Goal: Task Accomplishment & Management: Use online tool/utility

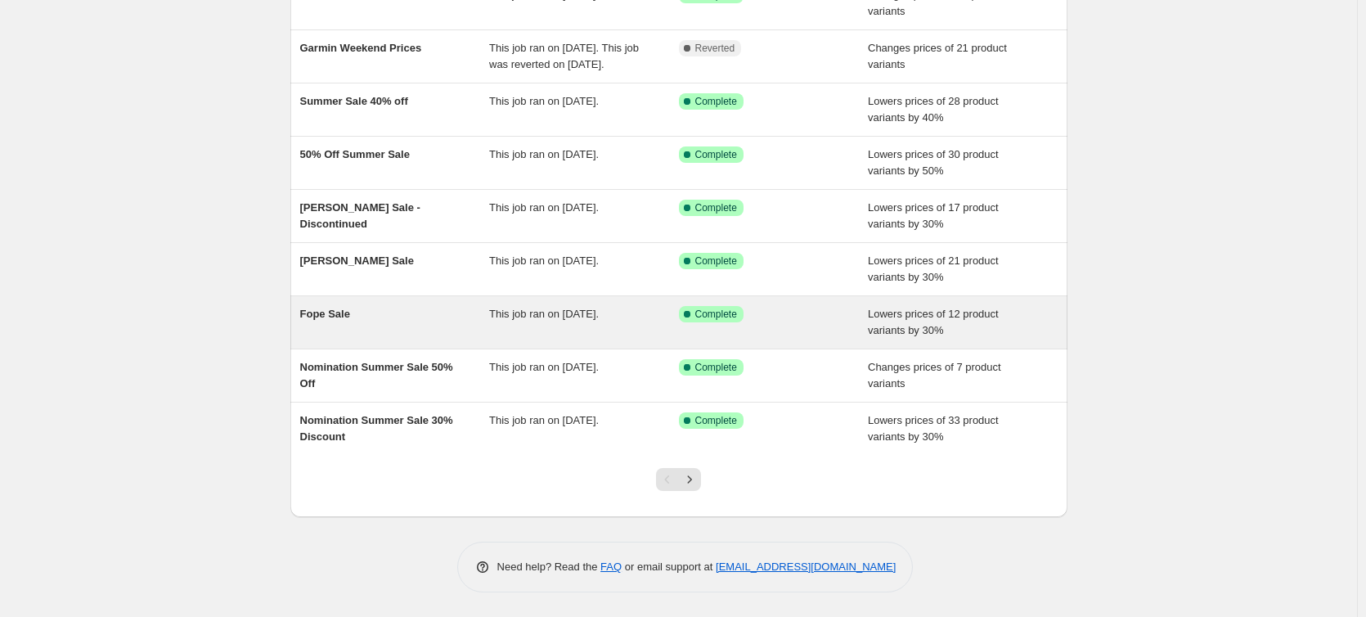
scroll to position [259, 0]
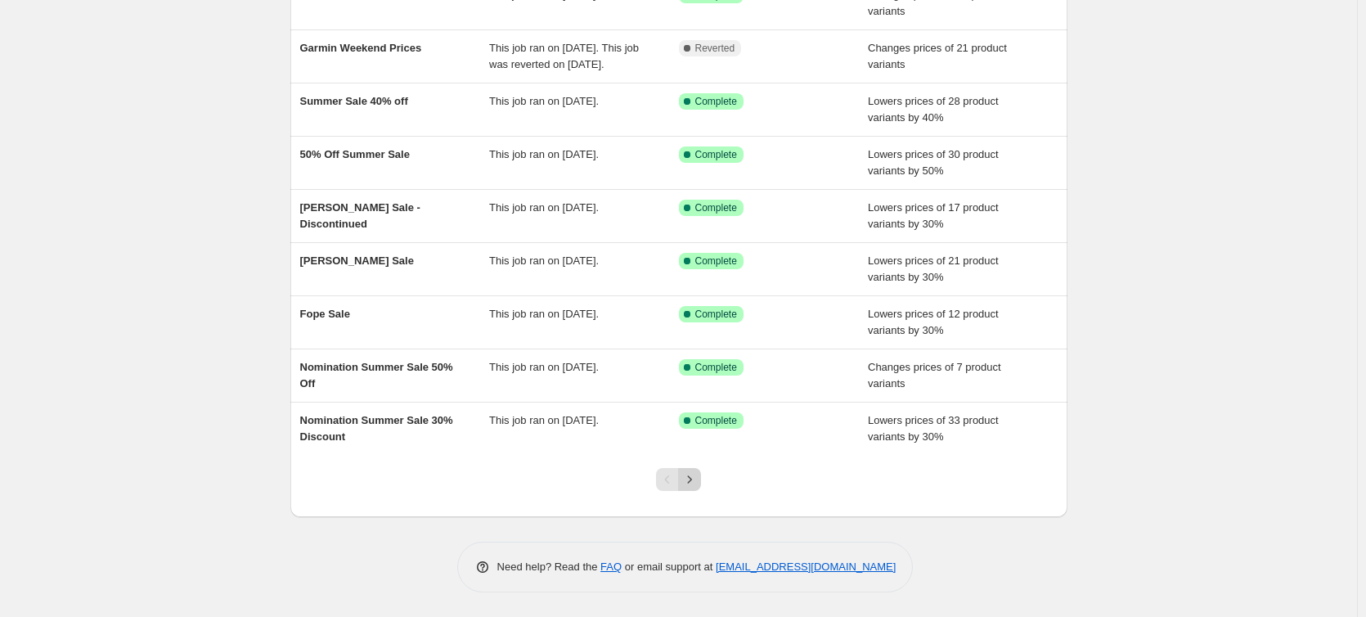
click at [696, 484] on icon "Next" at bounding box center [690, 479] width 16 height 16
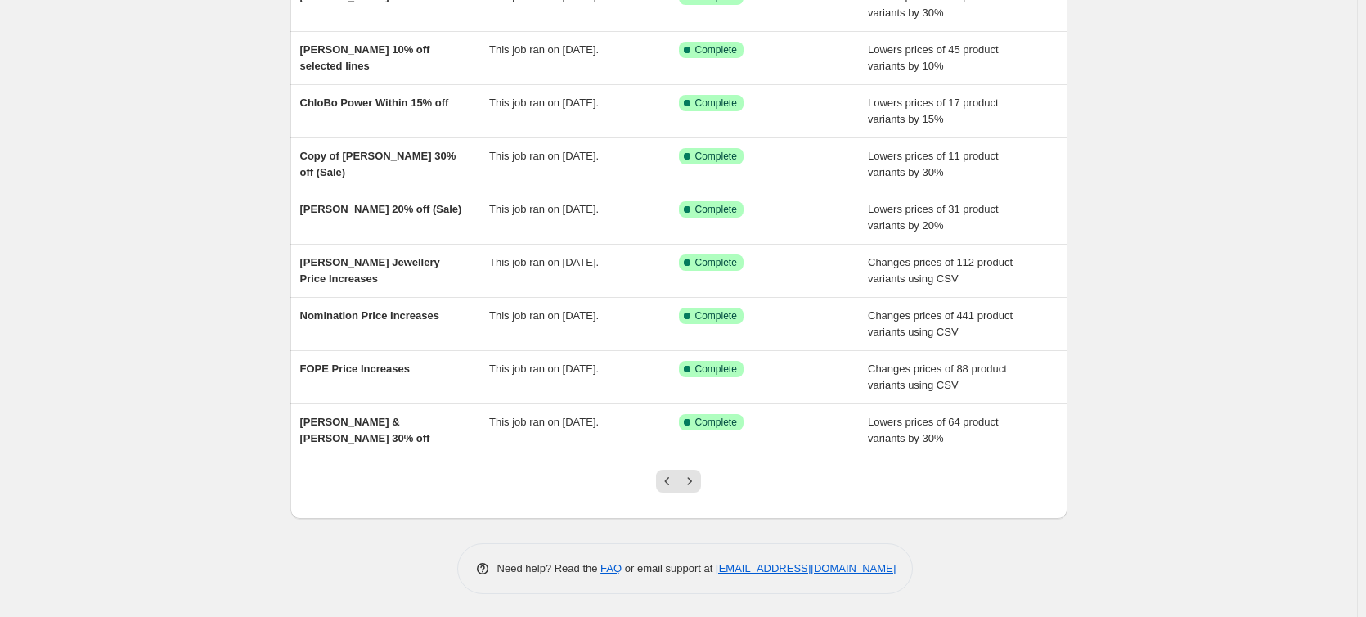
scroll to position [226, 0]
click at [669, 482] on icon "Previous" at bounding box center [668, 479] width 16 height 16
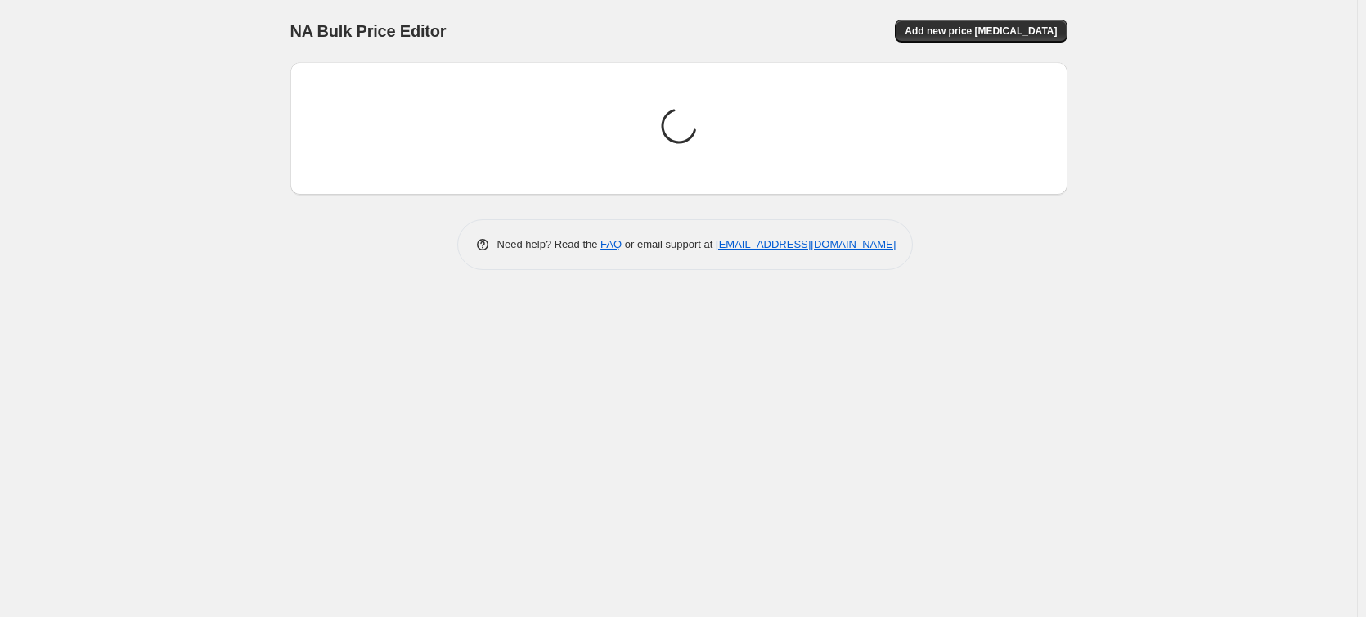
scroll to position [0, 0]
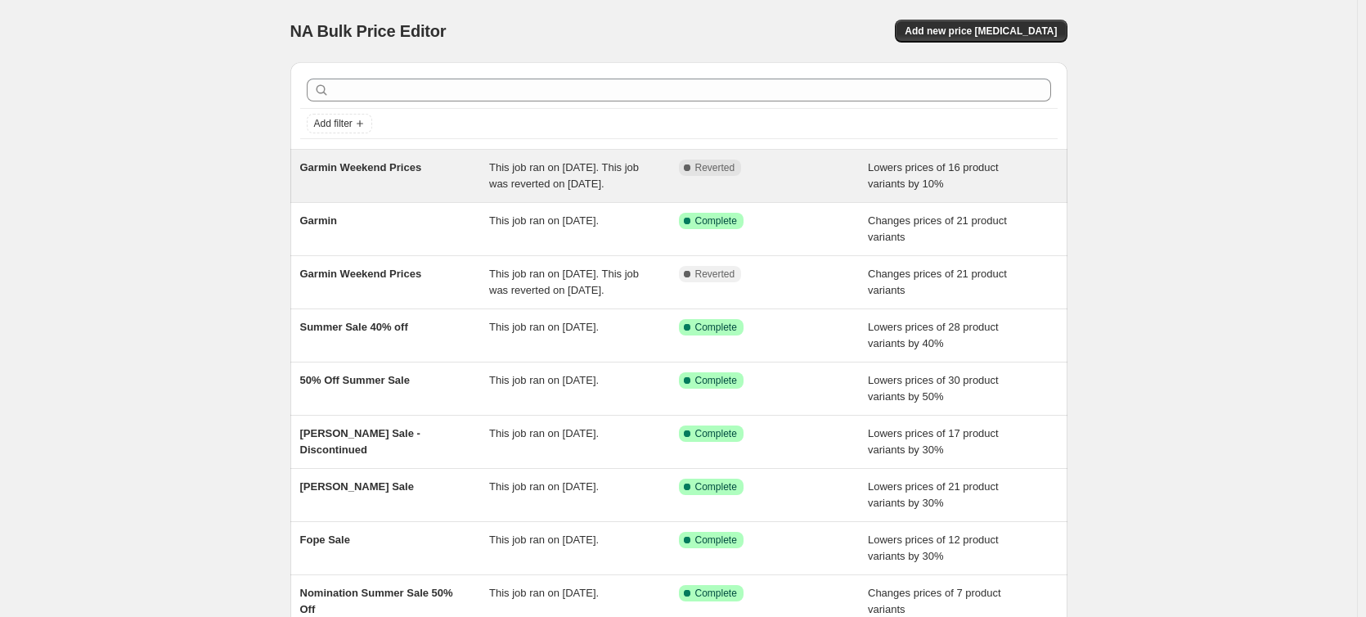
click at [410, 177] on div "Garmin Weekend Prices" at bounding box center [395, 176] width 190 height 33
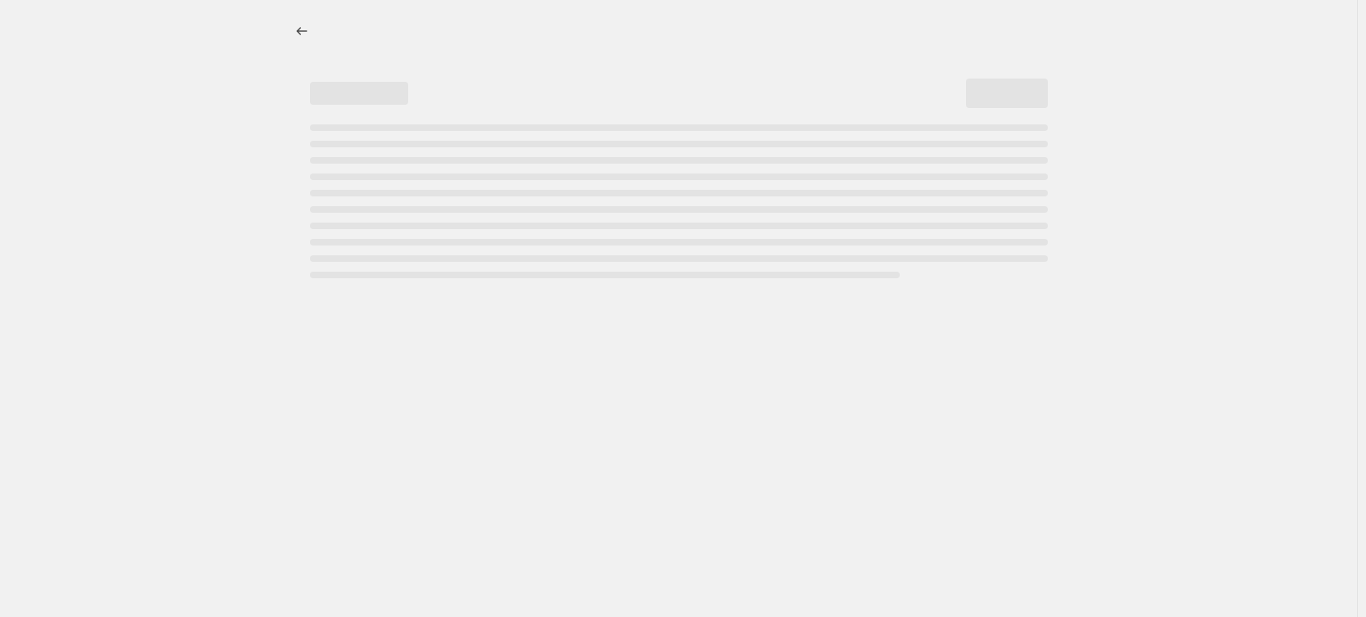
select select "percentage"
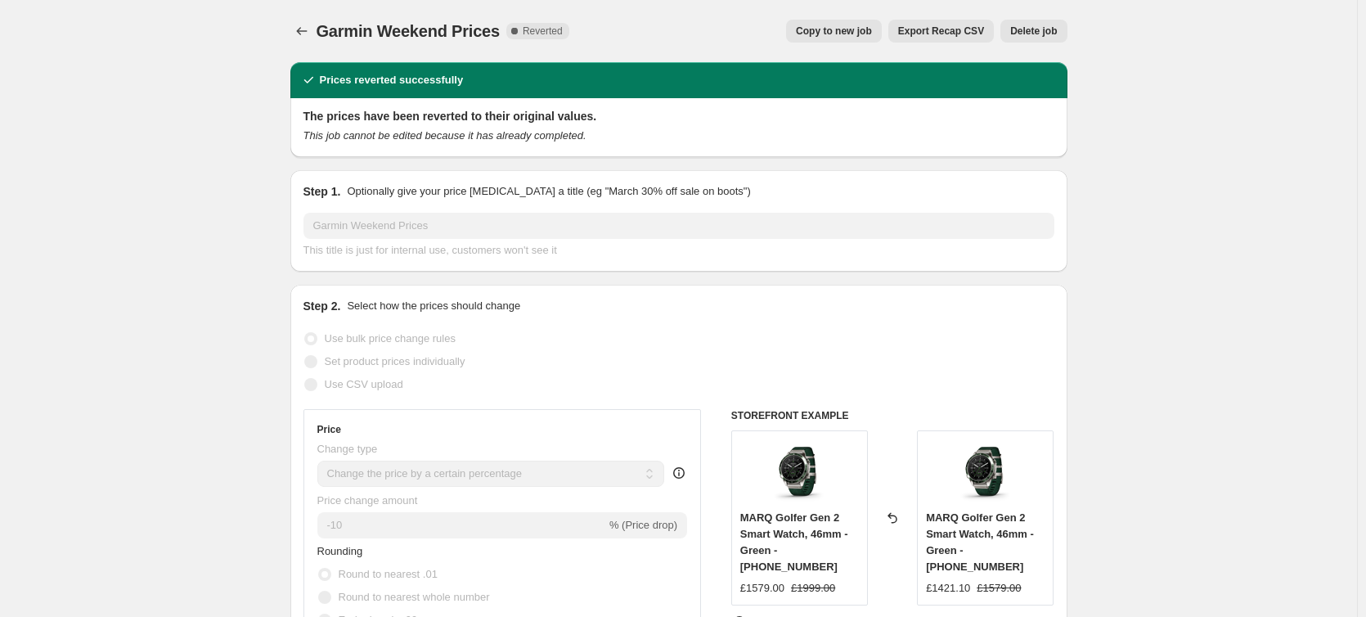
click at [863, 31] on span "Copy to new job" at bounding box center [834, 31] width 76 height 13
select select "percentage"
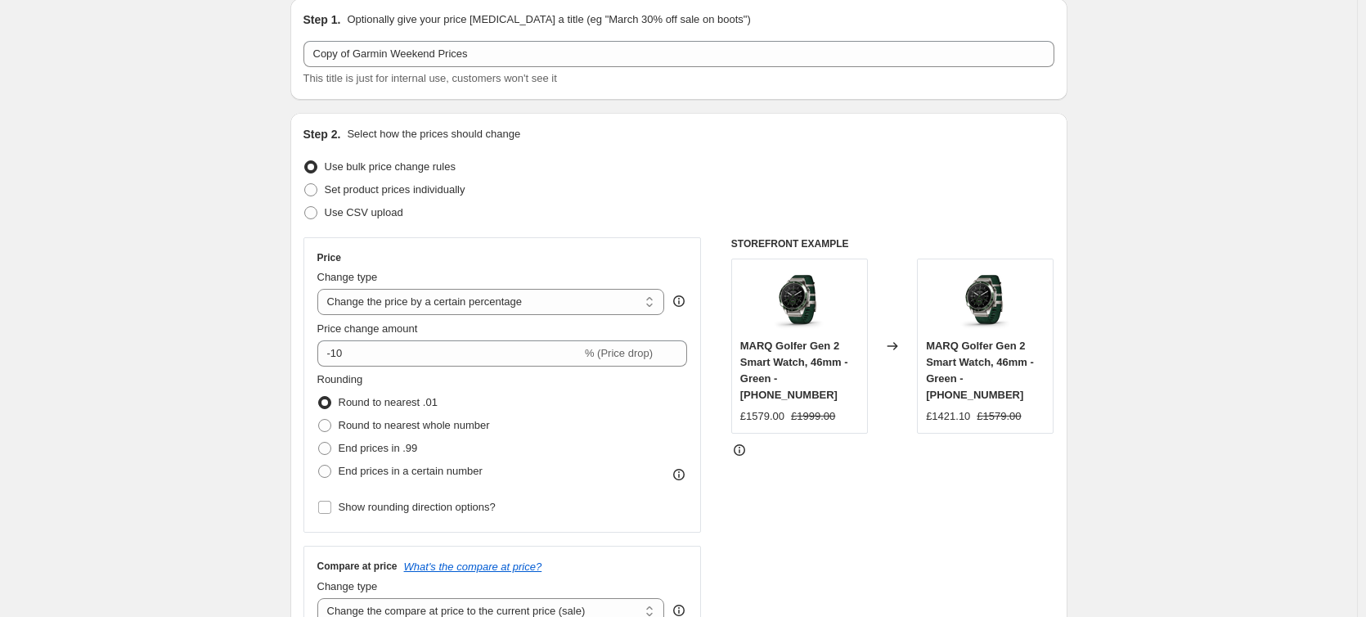
scroll to position [82, 0]
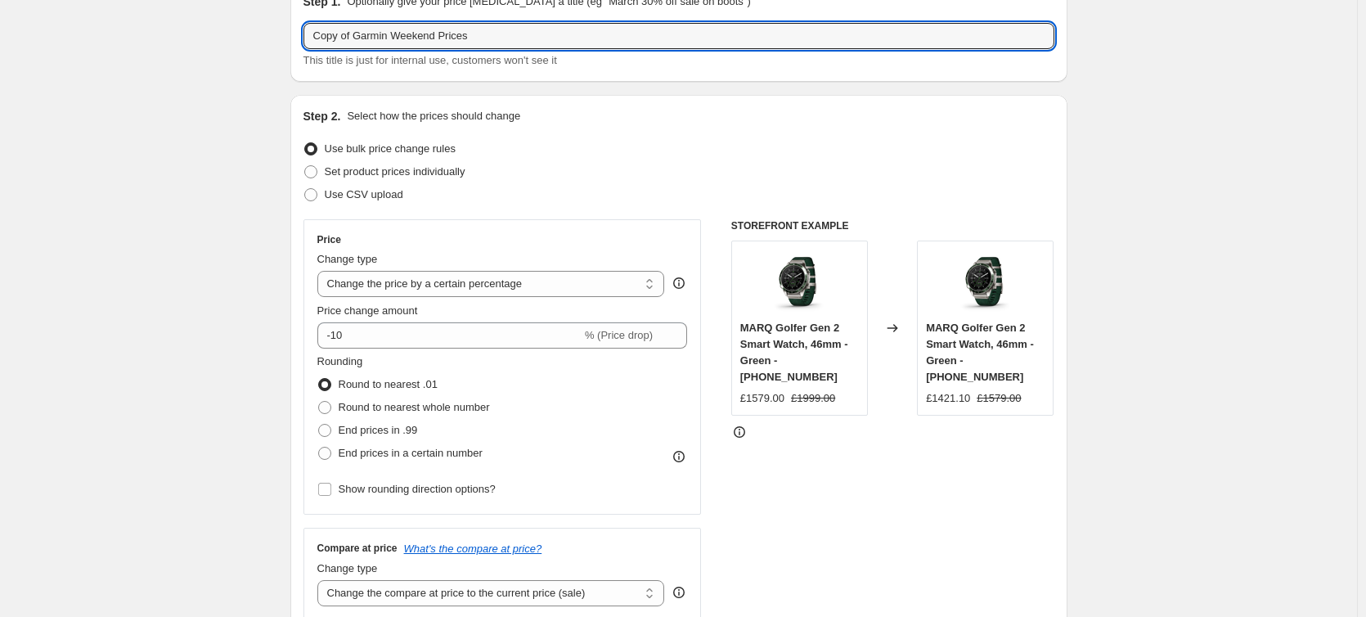
drag, startPoint x: 356, startPoint y: 36, endPoint x: 300, endPoint y: 36, distance: 55.6
click at [300, 36] on div "Step 1. Optionally give your price [MEDICAL_DATA] a title (eg "March 30% off sa…" at bounding box center [678, 30] width 777 height 101
click at [428, 38] on input "Garmin Weekend Prices" at bounding box center [679, 36] width 751 height 26
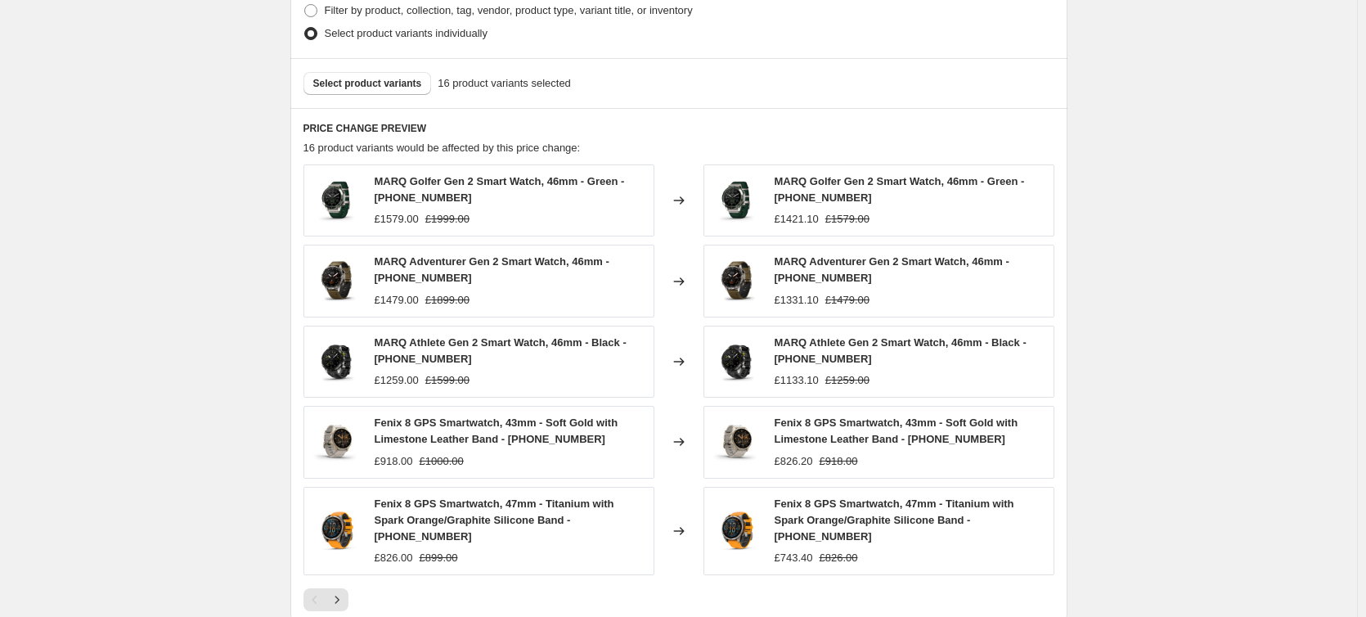
scroll to position [932, 0]
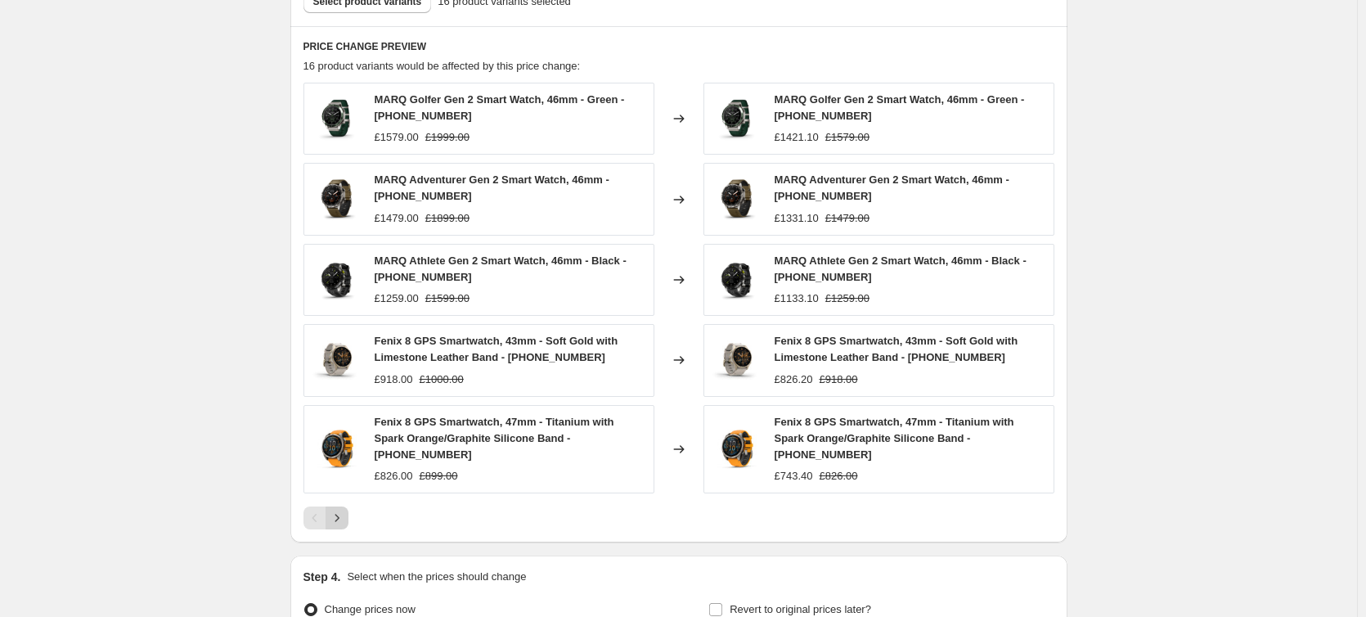
type input "Garmin Weekend Prices 2"
click at [342, 510] on icon "Next" at bounding box center [337, 518] width 16 height 16
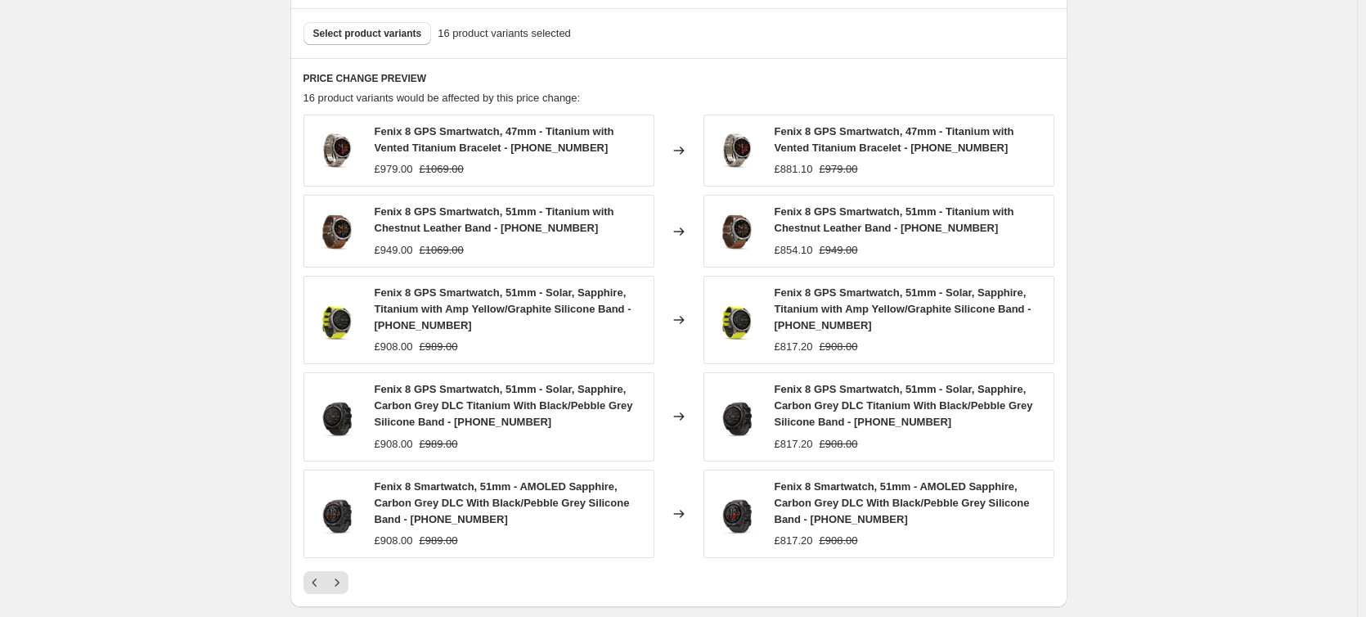
scroll to position [981, 0]
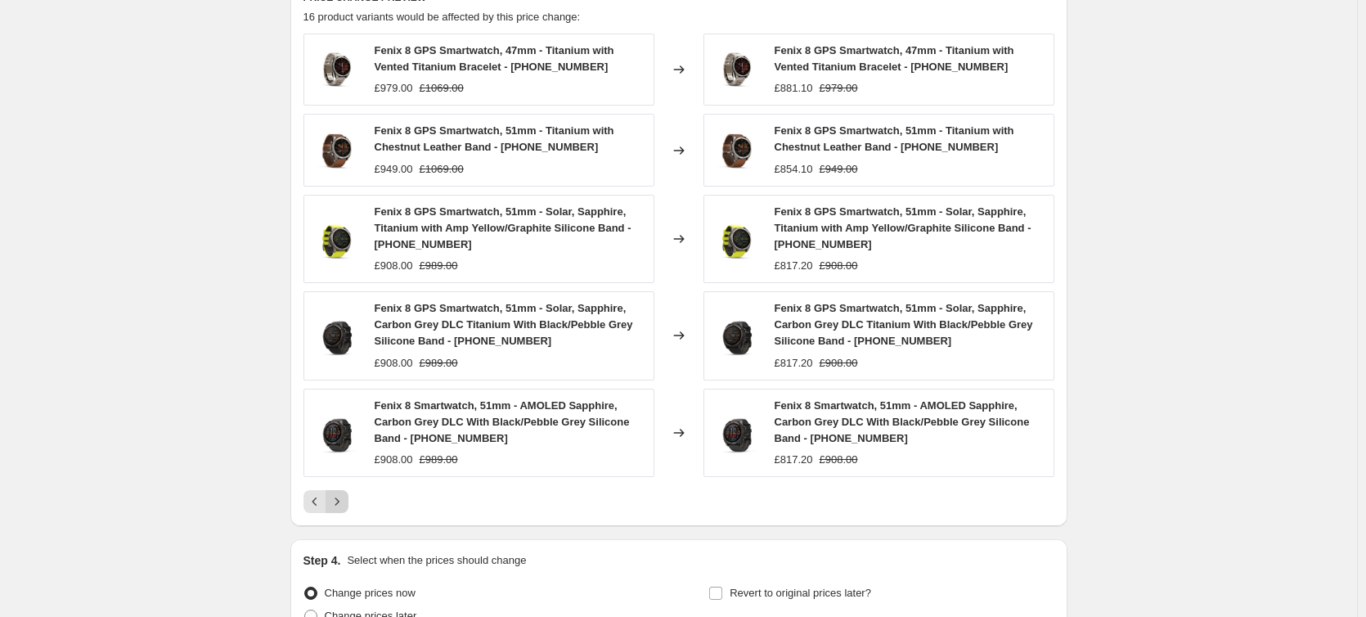
click at [341, 509] on icon "Next" at bounding box center [337, 501] width 16 height 16
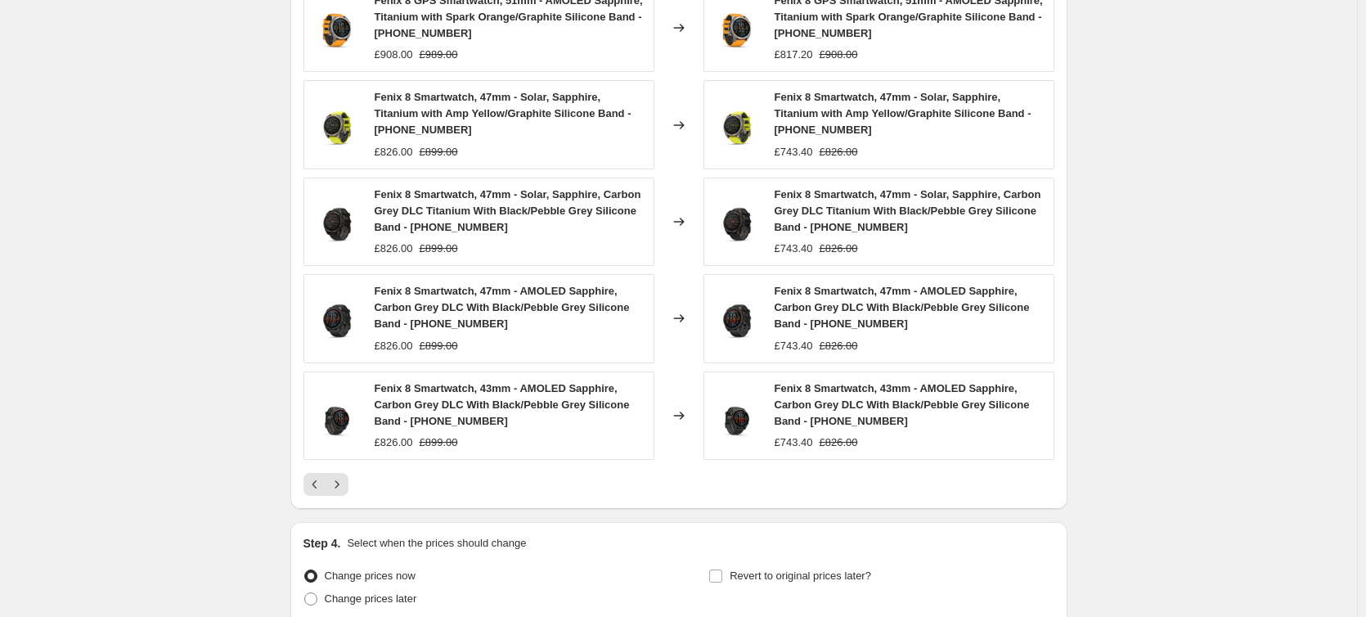
scroll to position [1063, 0]
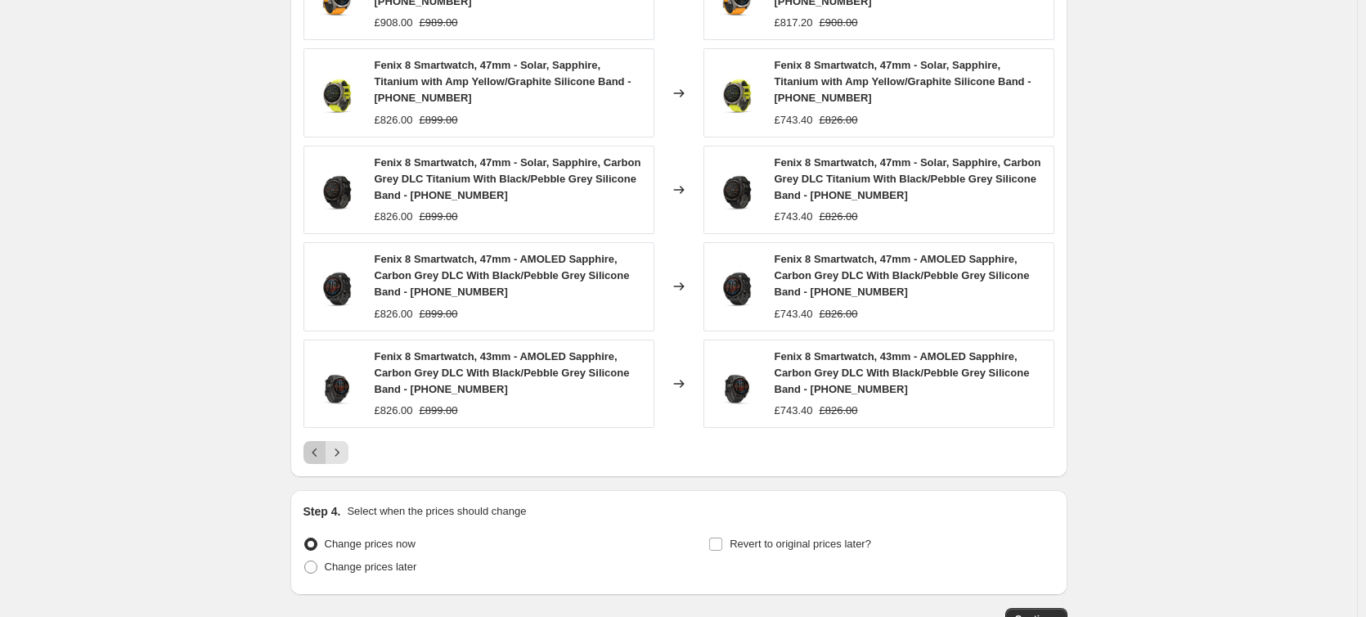
click at [320, 460] on icon "Previous" at bounding box center [315, 452] width 16 height 16
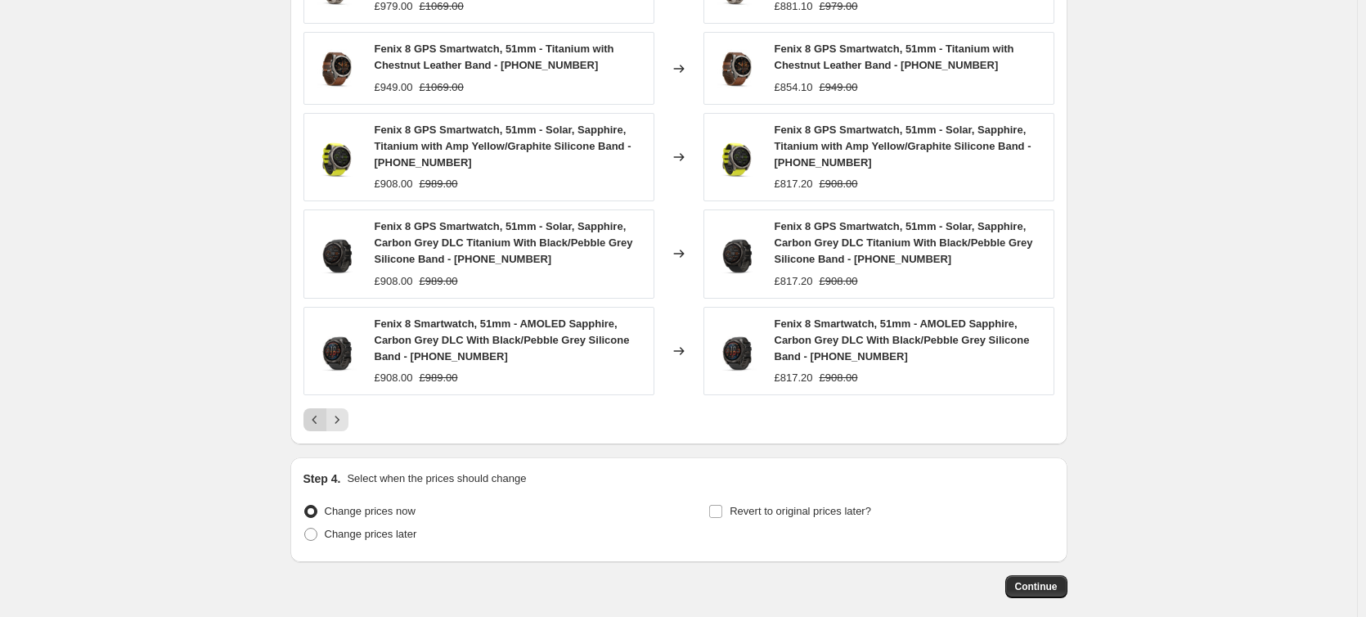
click at [315, 426] on icon "Previous" at bounding box center [315, 420] width 16 height 16
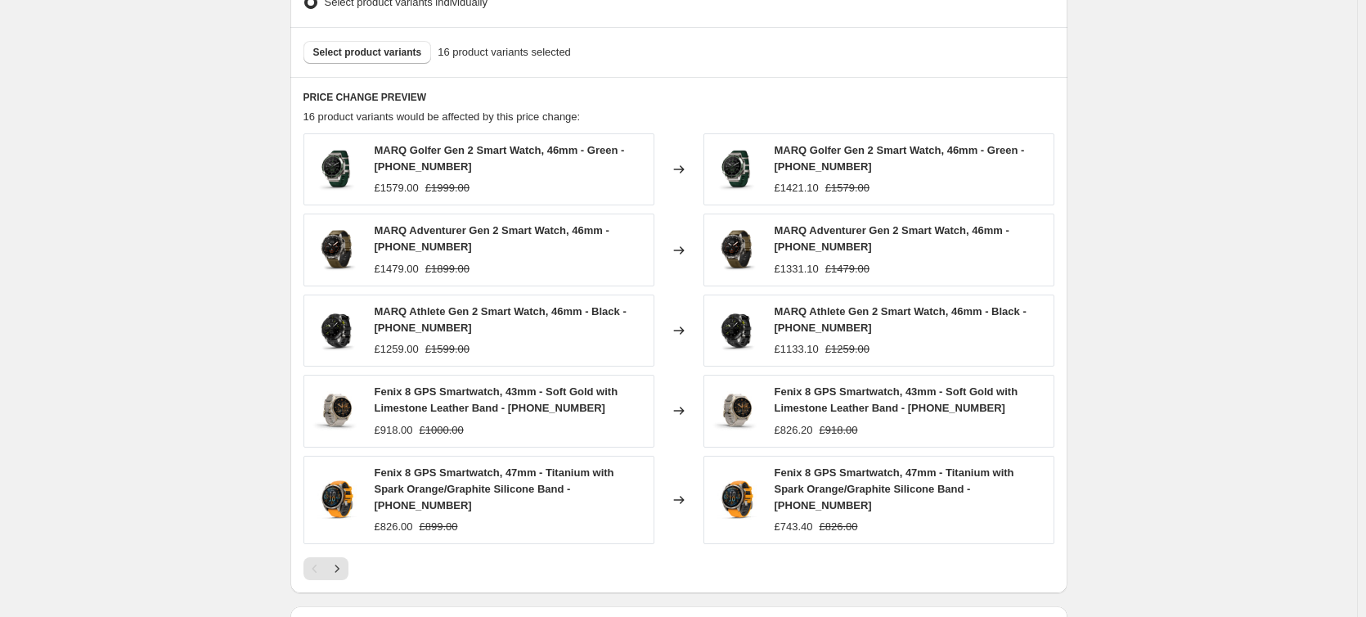
scroll to position [899, 0]
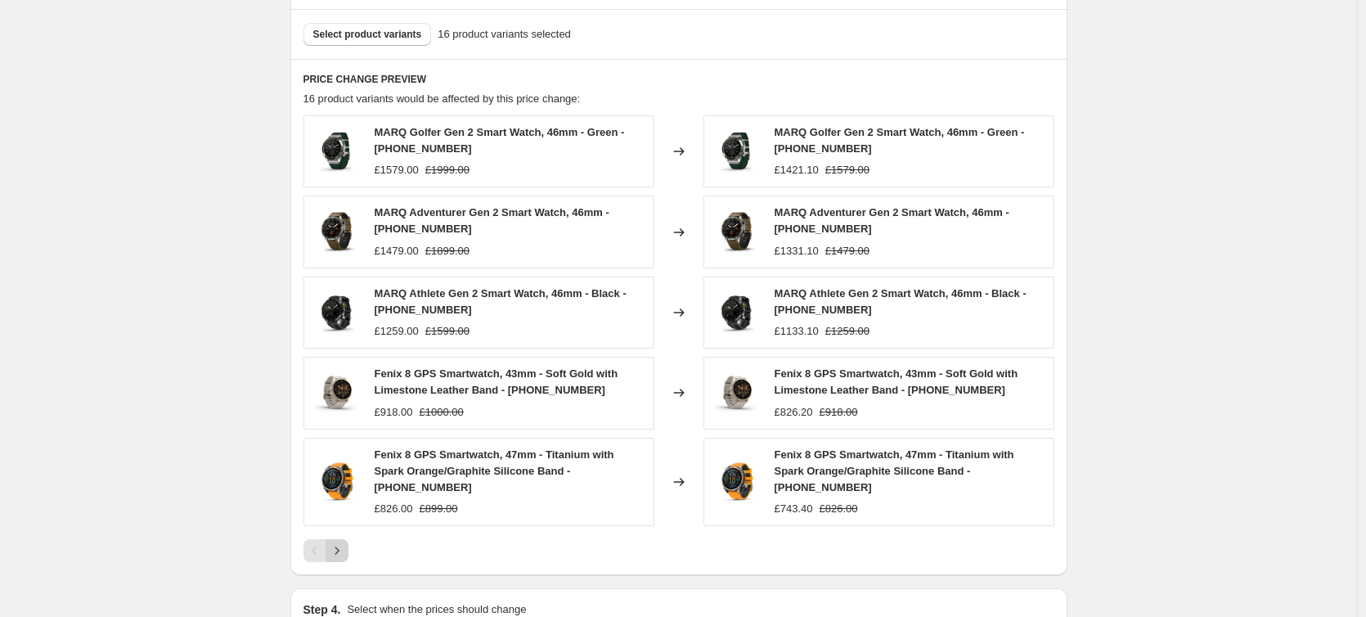
click at [340, 543] on icon "Next" at bounding box center [337, 551] width 16 height 16
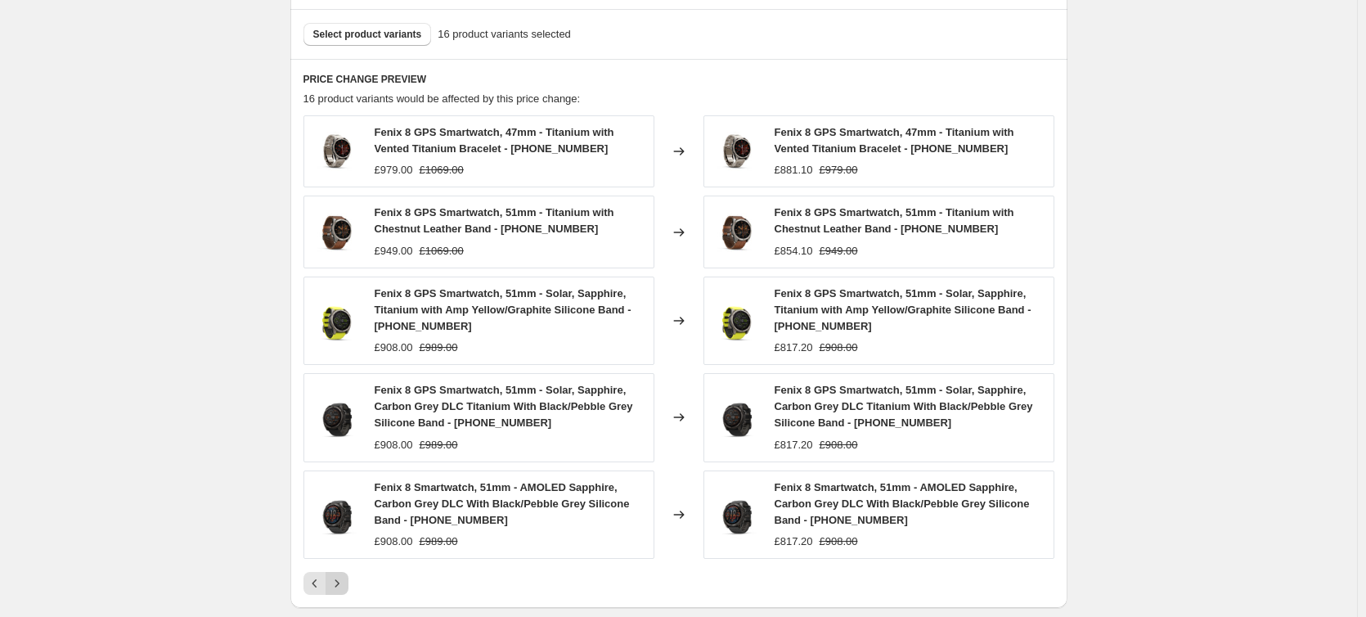
click at [345, 585] on icon "Next" at bounding box center [337, 583] width 16 height 16
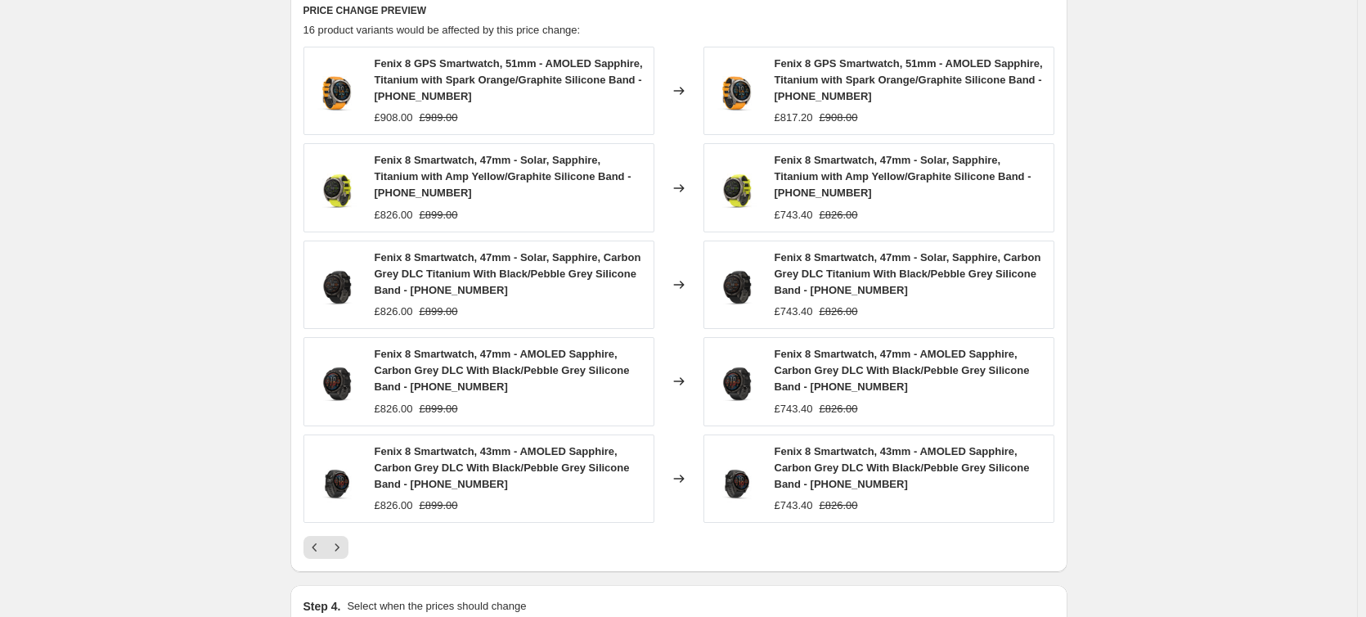
scroll to position [1063, 0]
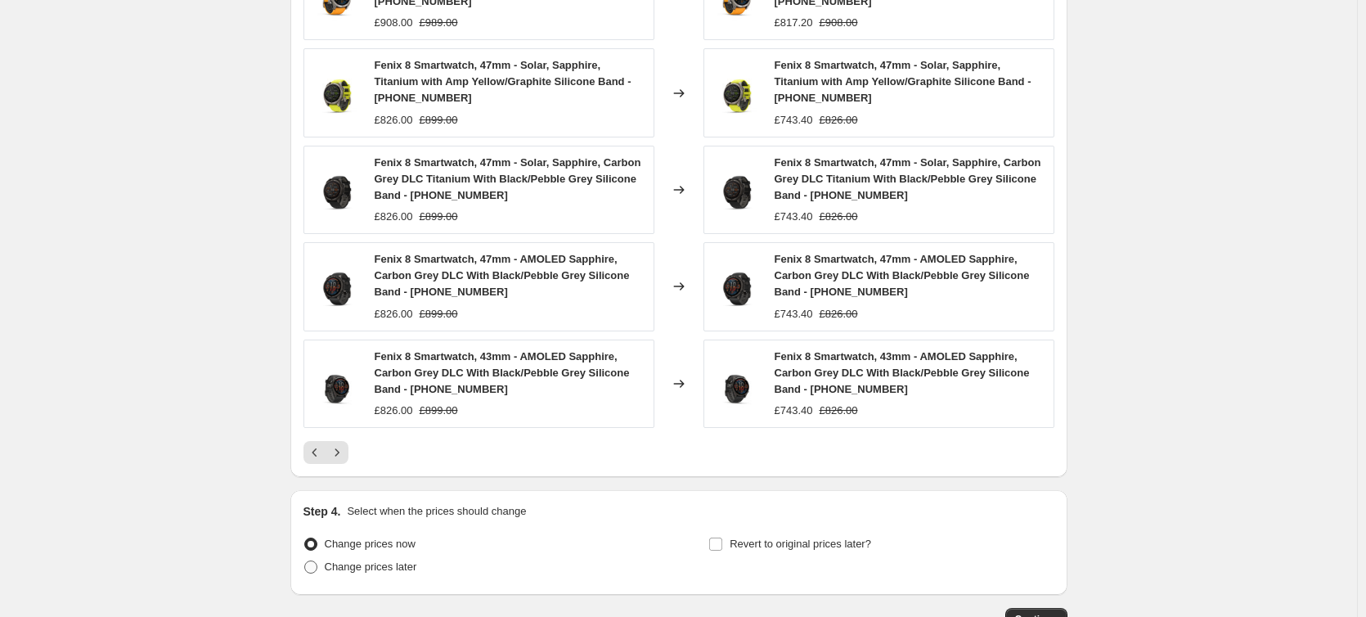
click at [317, 569] on span at bounding box center [310, 567] width 13 height 13
click at [305, 561] on input "Change prices later" at bounding box center [304, 561] width 1 height 1
radio input "true"
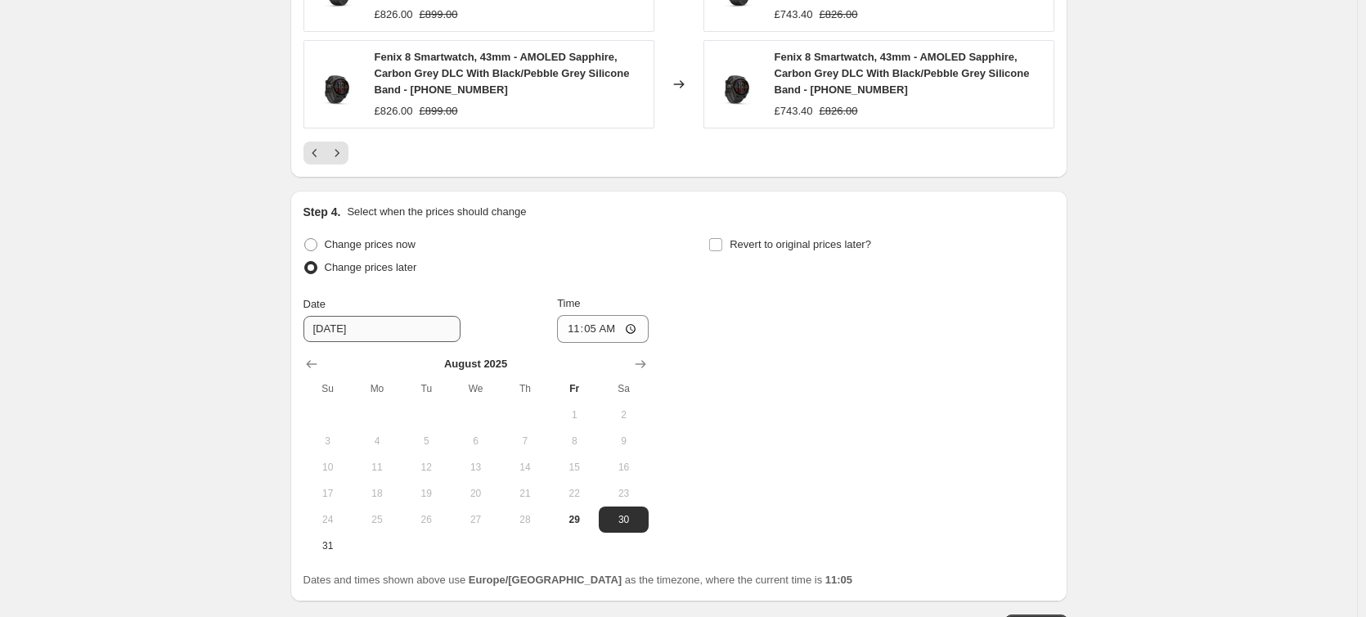
scroll to position [1390, 0]
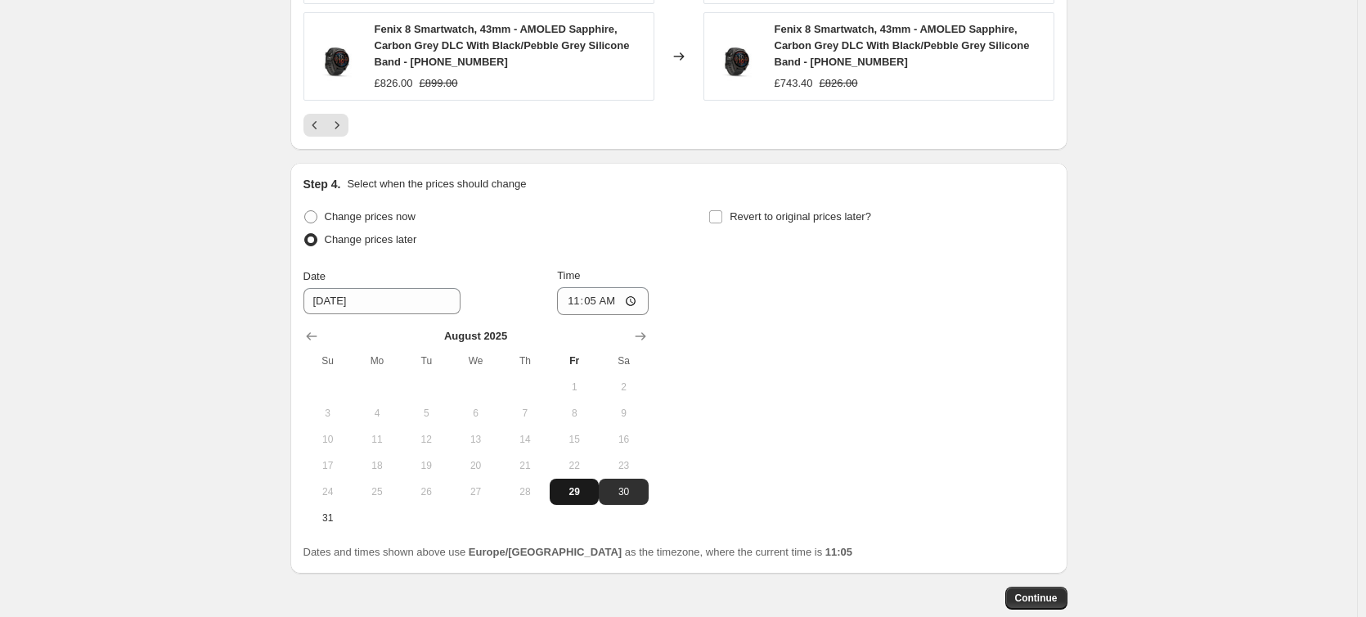
click at [583, 493] on span "29" at bounding box center [574, 491] width 36 height 13
click at [619, 488] on span "30" at bounding box center [624, 491] width 36 height 13
click at [583, 495] on span "29" at bounding box center [574, 491] width 36 height 13
type input "[DATE]"
click at [615, 299] on input "11:05" at bounding box center [603, 301] width 92 height 28
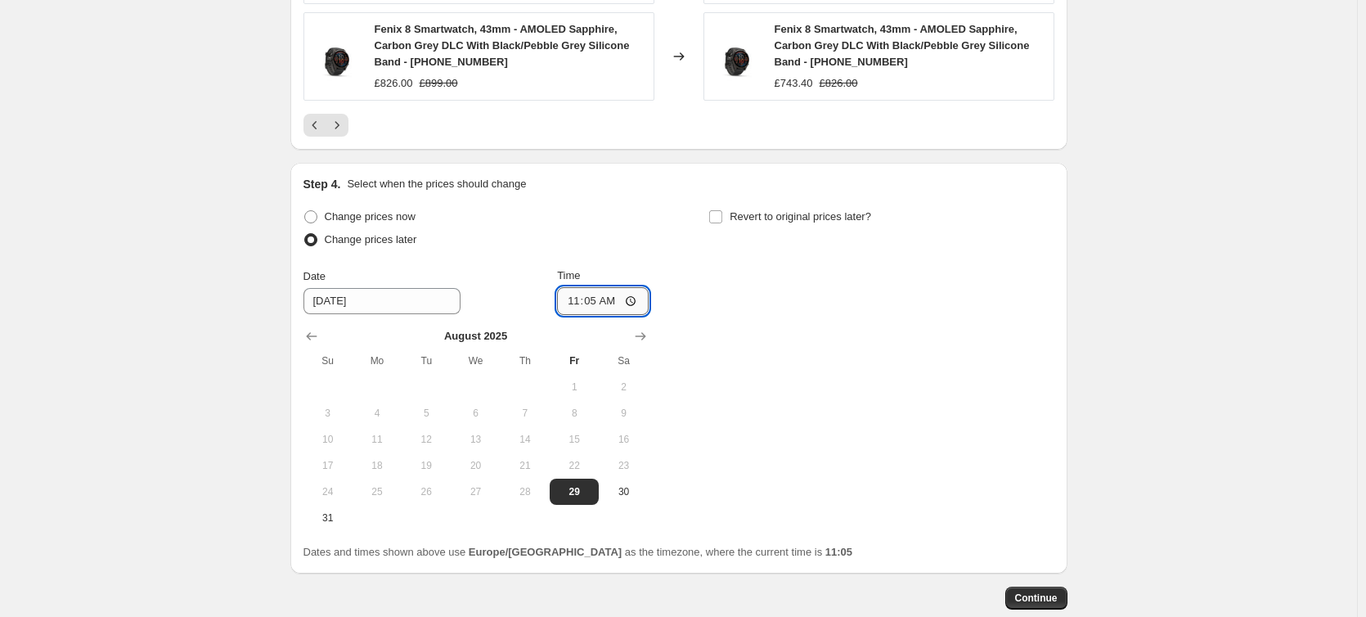
click at [601, 300] on input "11:05" at bounding box center [603, 301] width 92 height 28
type input "18:00"
click at [723, 221] on input "Revert to original prices later?" at bounding box center [715, 216] width 13 height 13
checkbox input "true"
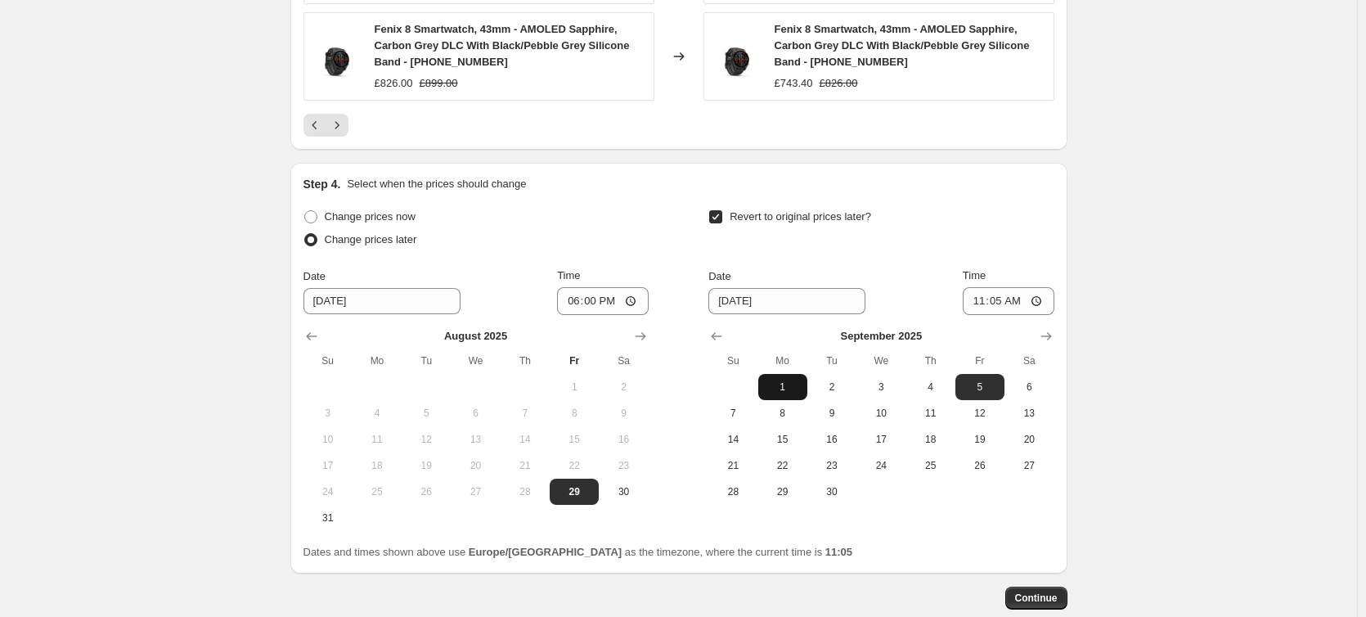
click at [780, 393] on span "1" at bounding box center [783, 386] width 36 height 13
type input "[DATE]"
click at [1011, 308] on input "11:05" at bounding box center [1009, 301] width 92 height 28
type input "08:05"
click at [1029, 596] on span "Continue" at bounding box center [1036, 598] width 43 height 13
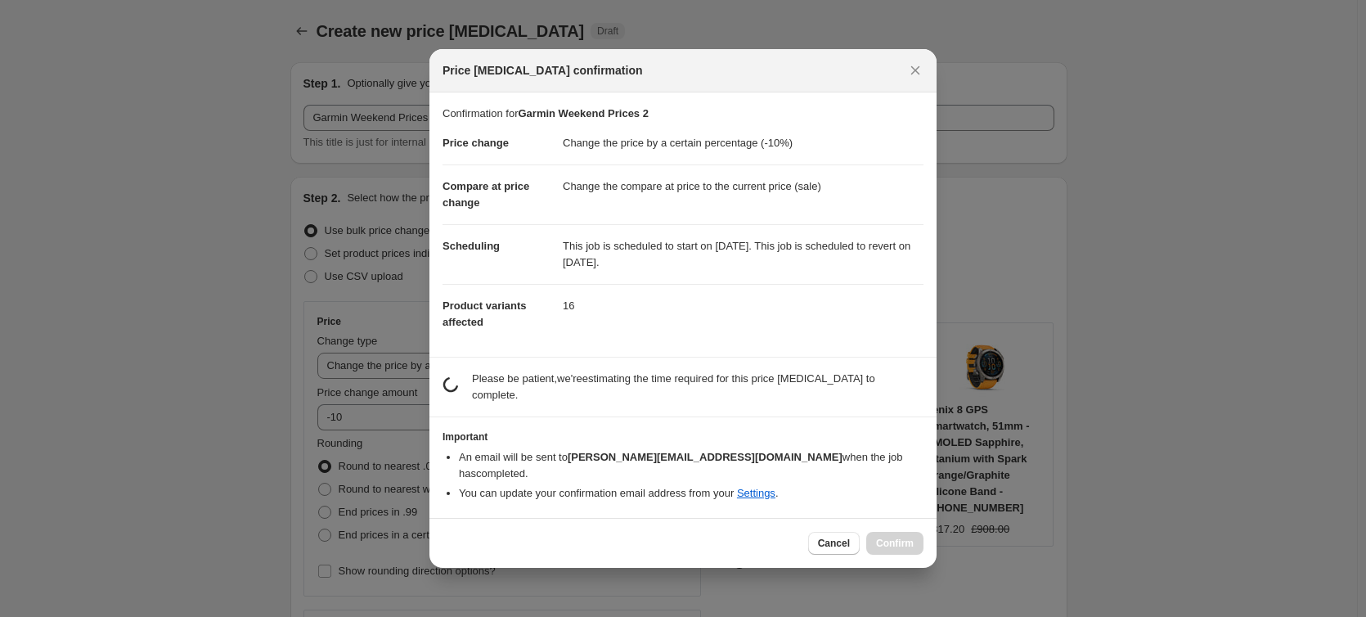
scroll to position [0, 0]
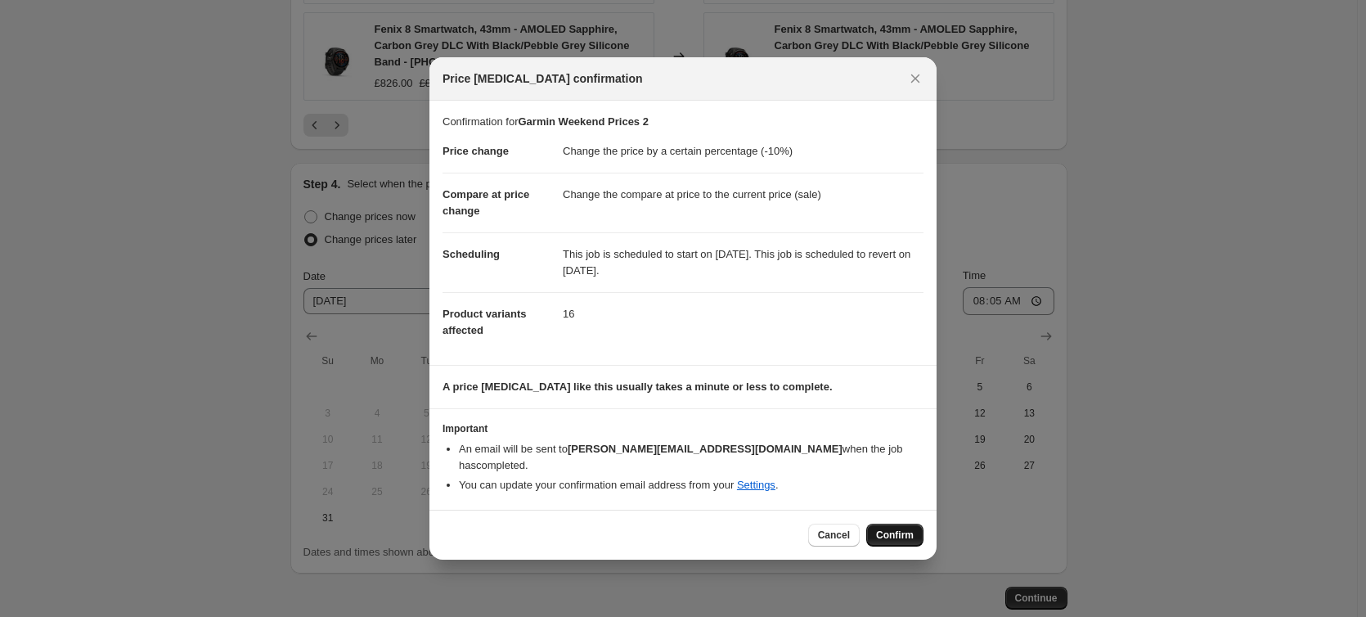
click at [887, 529] on span "Confirm" at bounding box center [895, 535] width 38 height 13
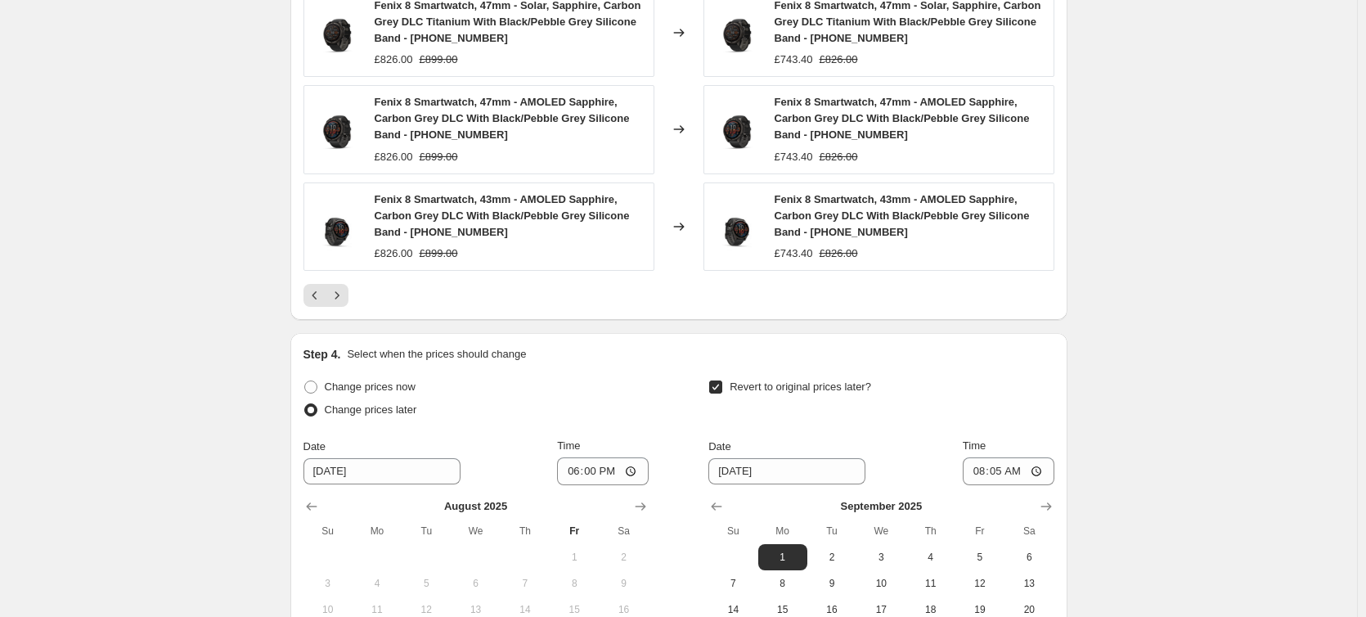
scroll to position [1309, 0]
